Goal: Find specific page/section: Find specific page/section

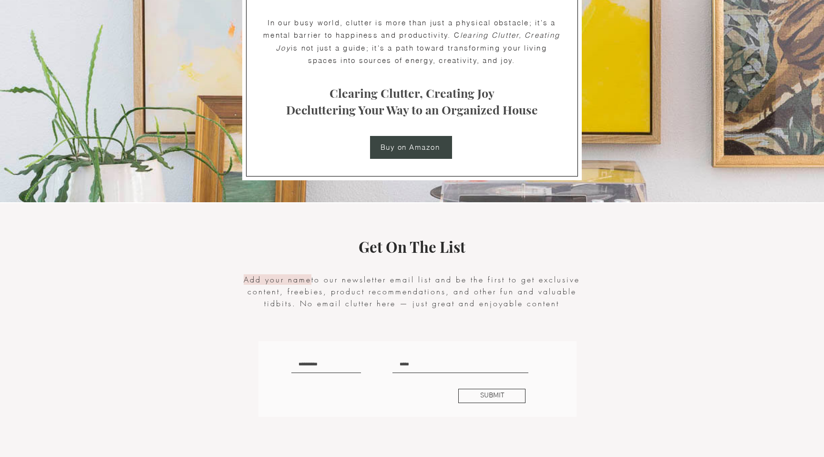
scroll to position [1919, 0]
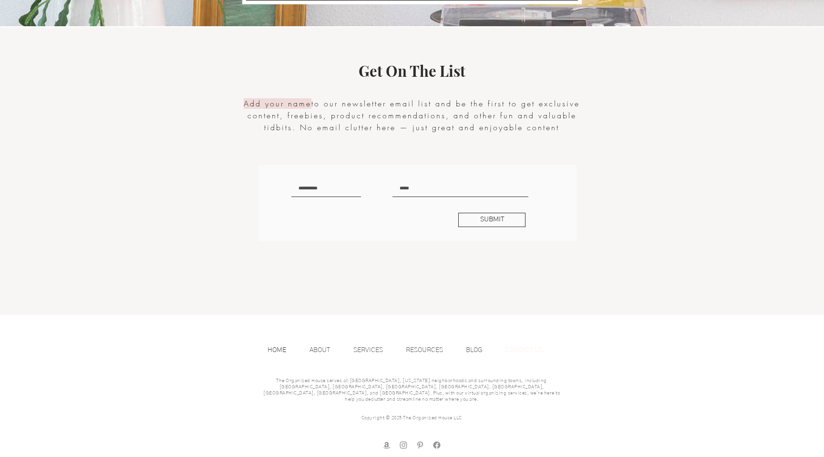
click at [527, 345] on p "CONTACT US" at bounding box center [524, 350] width 48 height 14
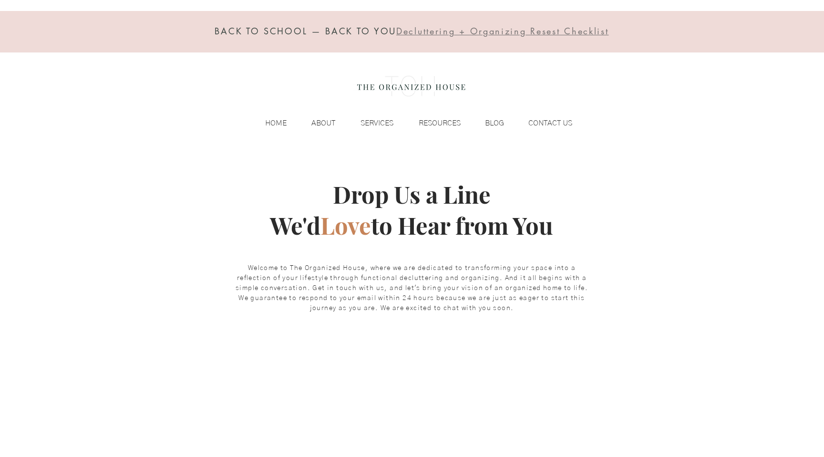
click at [376, 84] on img at bounding box center [411, 86] width 117 height 38
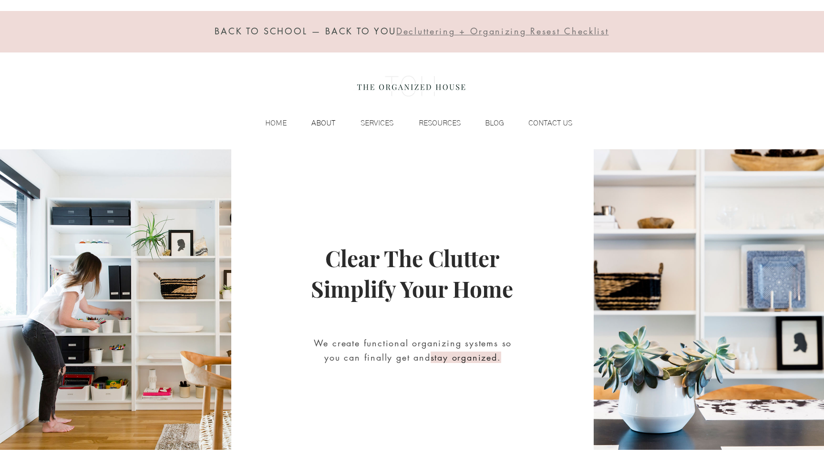
click at [327, 126] on p "ABOUT" at bounding box center [323, 123] width 33 height 14
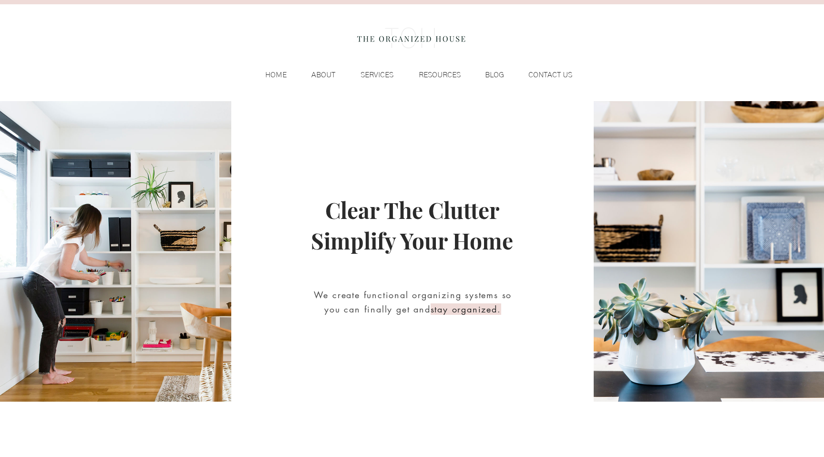
scroll to position [50, 0]
